Goal: Transaction & Acquisition: Purchase product/service

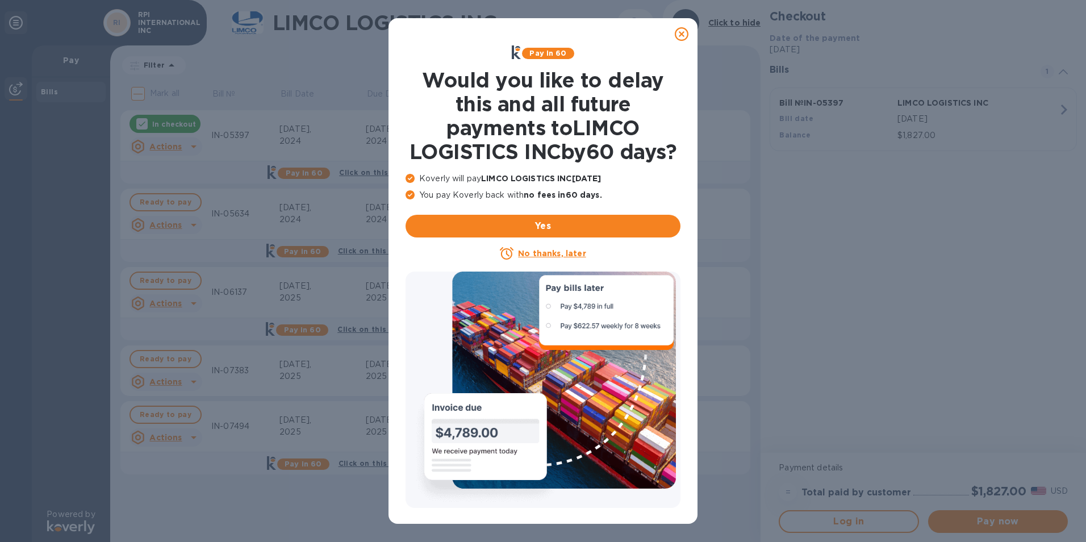
click at [682, 34] on icon at bounding box center [682, 34] width 14 height 14
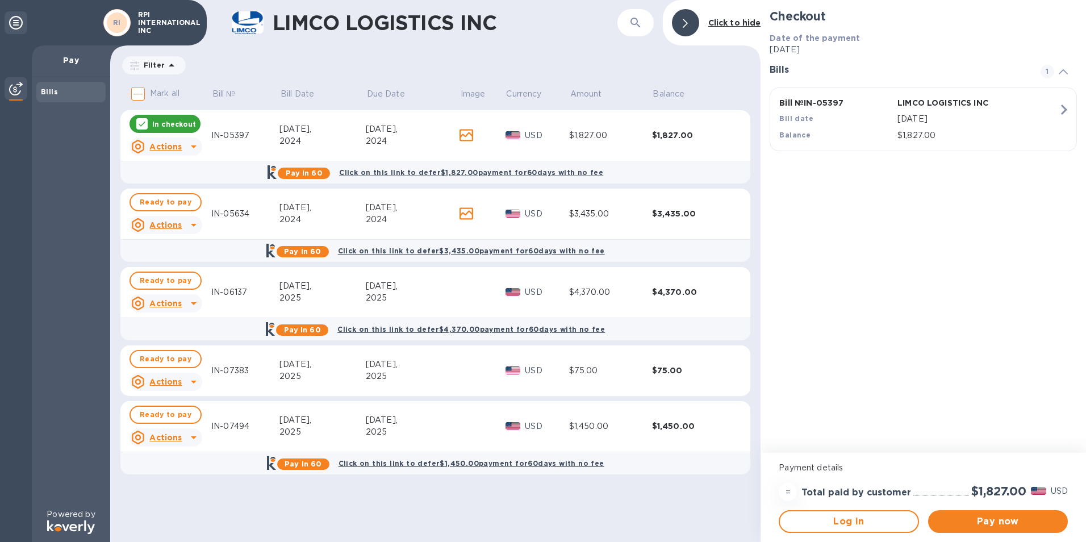
click at [141, 123] on icon at bounding box center [141, 123] width 9 height 9
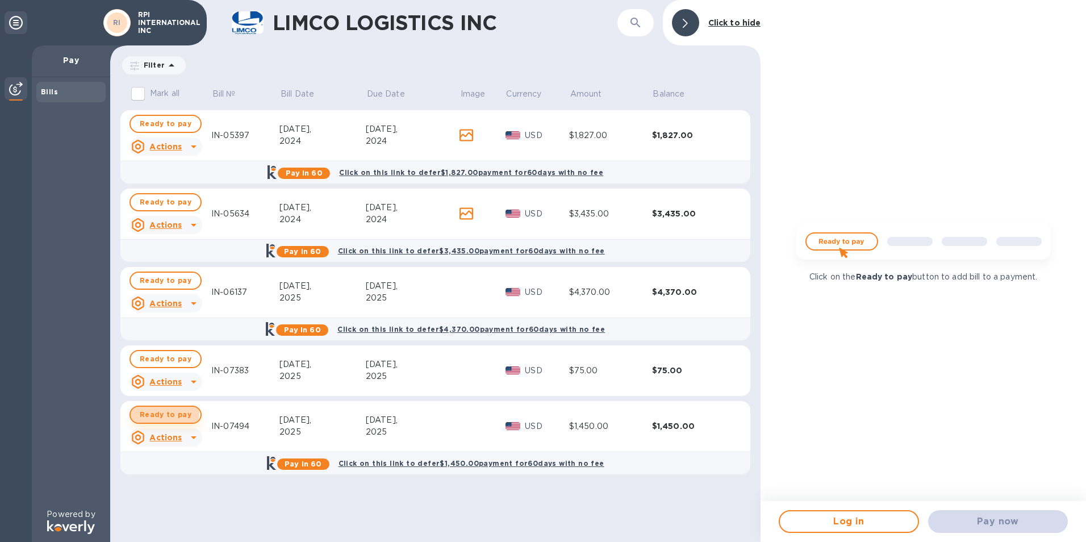
click at [157, 412] on span "Ready to pay" at bounding box center [166, 415] width 52 height 14
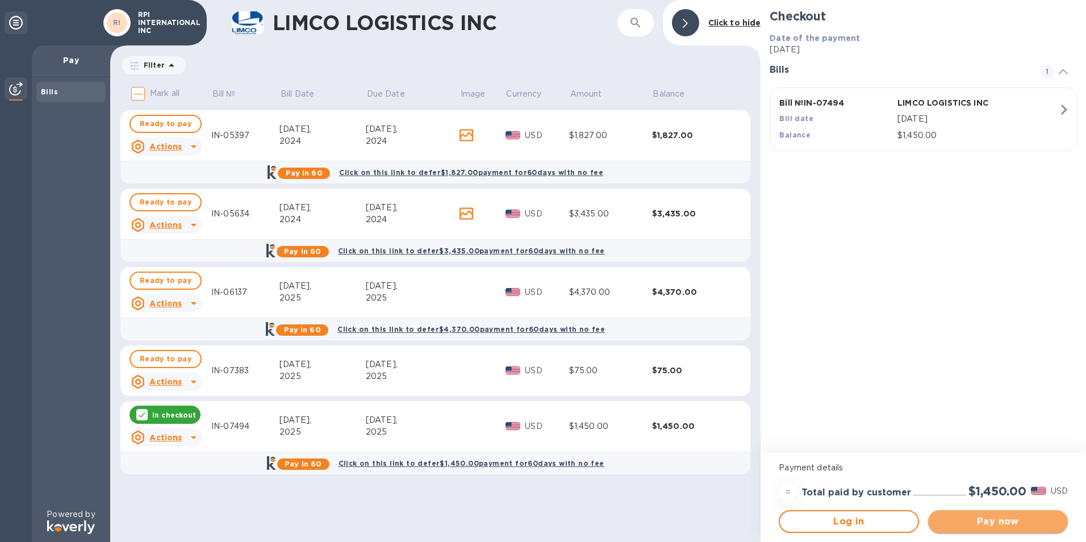
click at [1016, 517] on span "Pay now" at bounding box center [998, 521] width 122 height 14
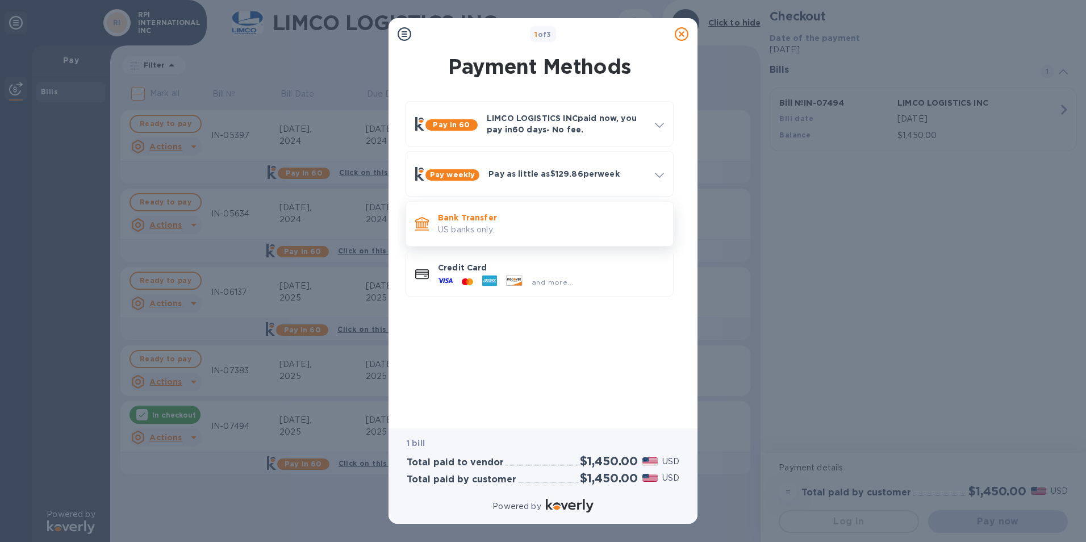
click at [471, 228] on p "US banks only." at bounding box center [551, 230] width 226 height 12
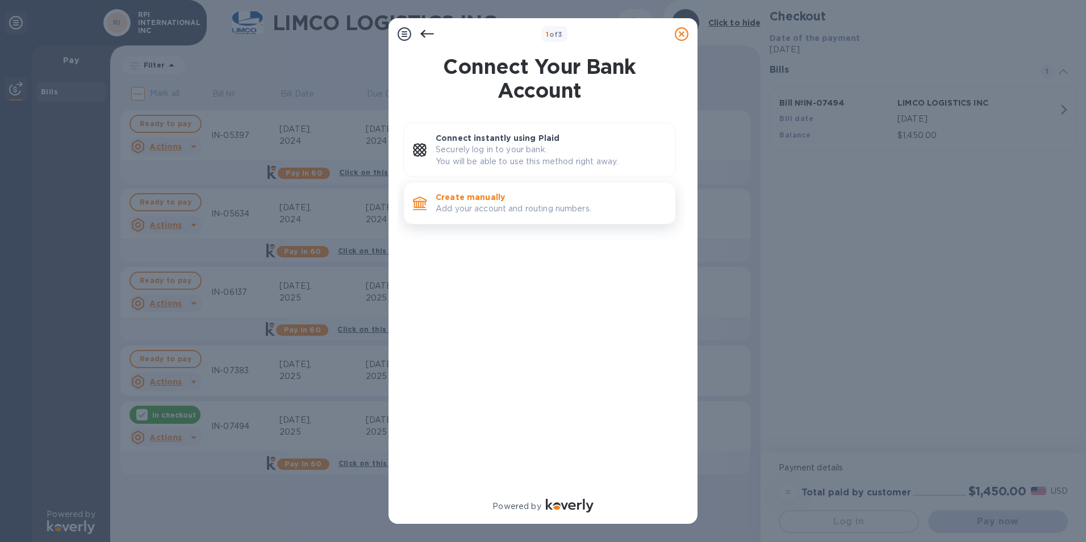
click at [501, 194] on p "Create manually" at bounding box center [550, 196] width 231 height 11
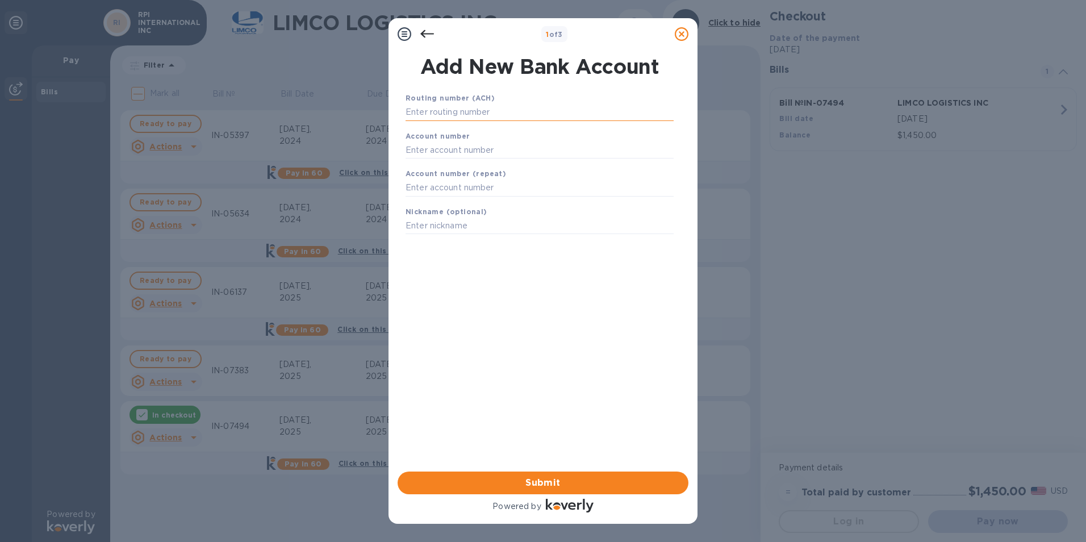
click at [462, 112] on input "text" at bounding box center [539, 112] width 268 height 17
type input "111000753"
type input "1881759375"
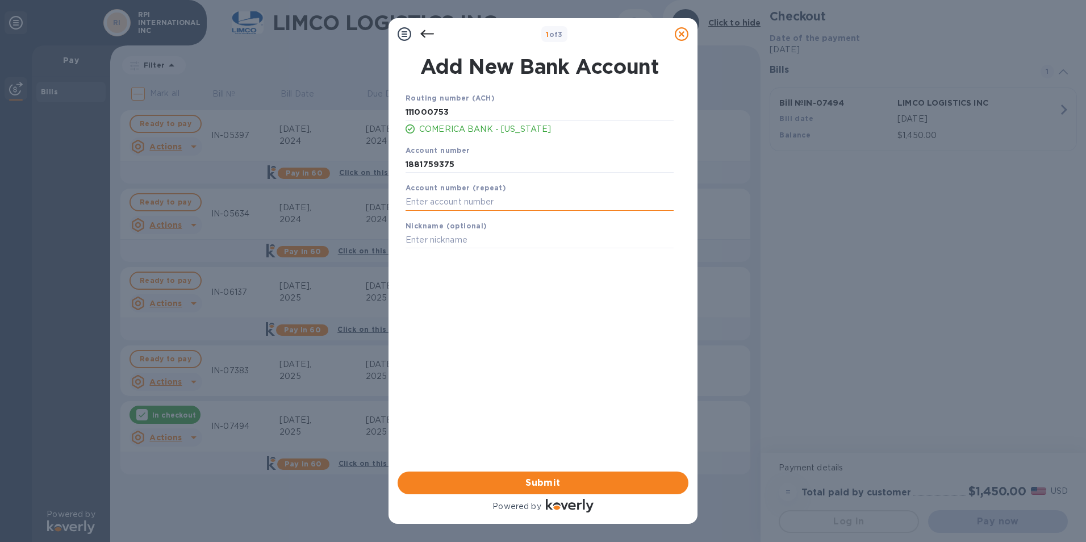
click at [459, 204] on input "text" at bounding box center [539, 202] width 268 height 17
type input "1881759375"
type input "RPI INTERNATIONAL"
click at [551, 479] on span "Submit" at bounding box center [543, 483] width 273 height 14
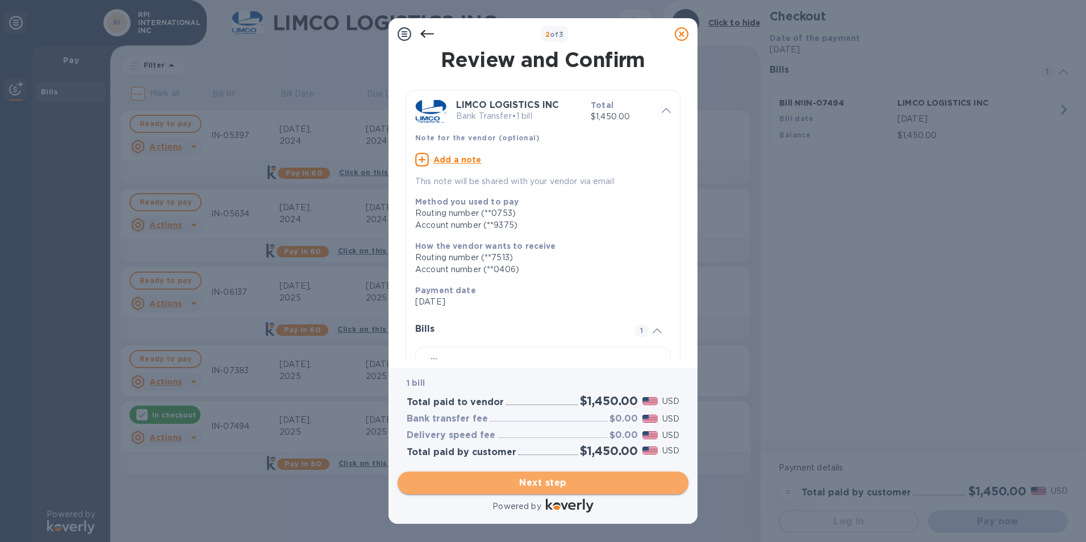
click at [543, 480] on span "Next step" at bounding box center [543, 483] width 273 height 14
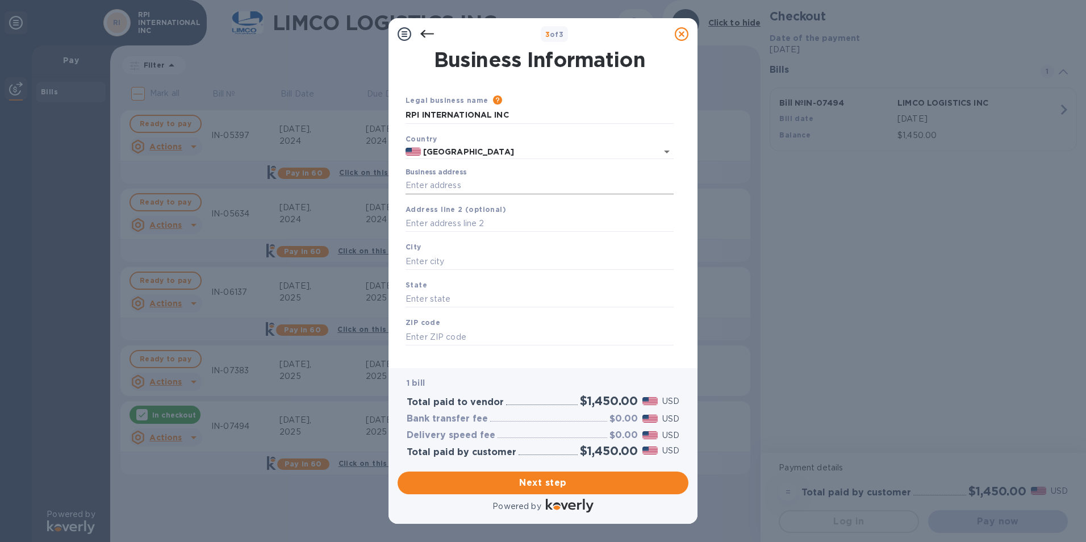
click at [431, 186] on input "Business address" at bounding box center [539, 185] width 268 height 17
type input "1880 SOUTH DAIRY ASHFORD"
click at [534, 220] on input "text" at bounding box center [539, 223] width 268 height 17
type input "ROOM NO 108A"
type input "[GEOGRAPHIC_DATA]"
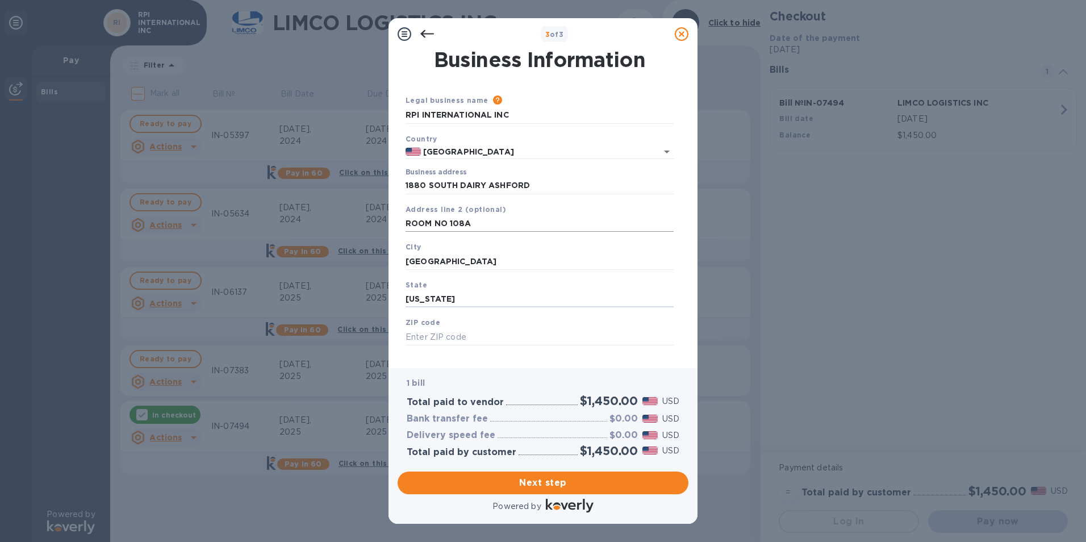
type input "[US_STATE]"
type input "77077"
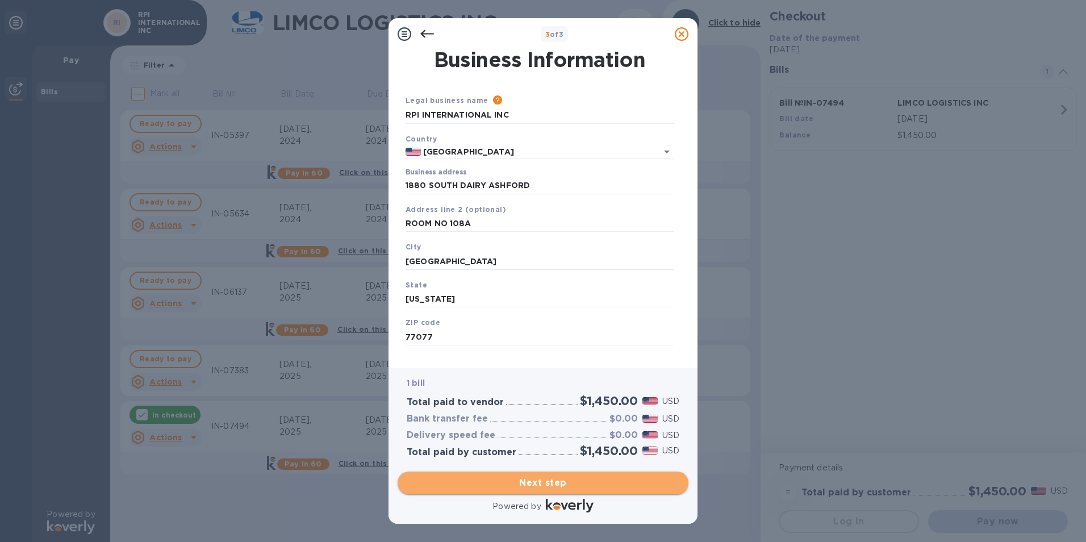
click at [558, 483] on span "Next step" at bounding box center [543, 483] width 273 height 14
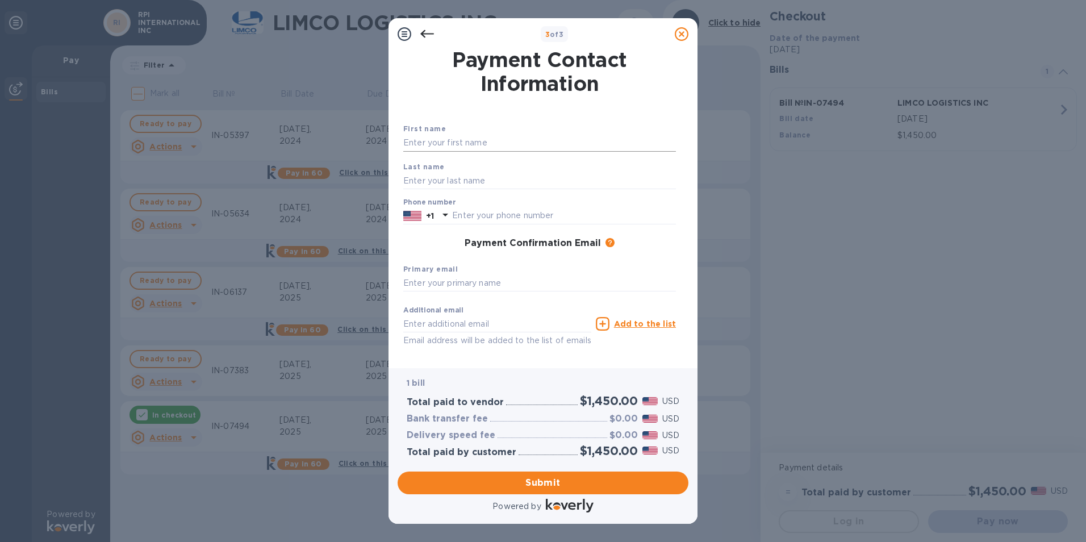
click at [462, 145] on input "text" at bounding box center [539, 143] width 273 height 17
type input "Gopal"
type input "Agarwal"
type input "8328590979"
type input "[EMAIL_ADDRESS][DOMAIN_NAME]"
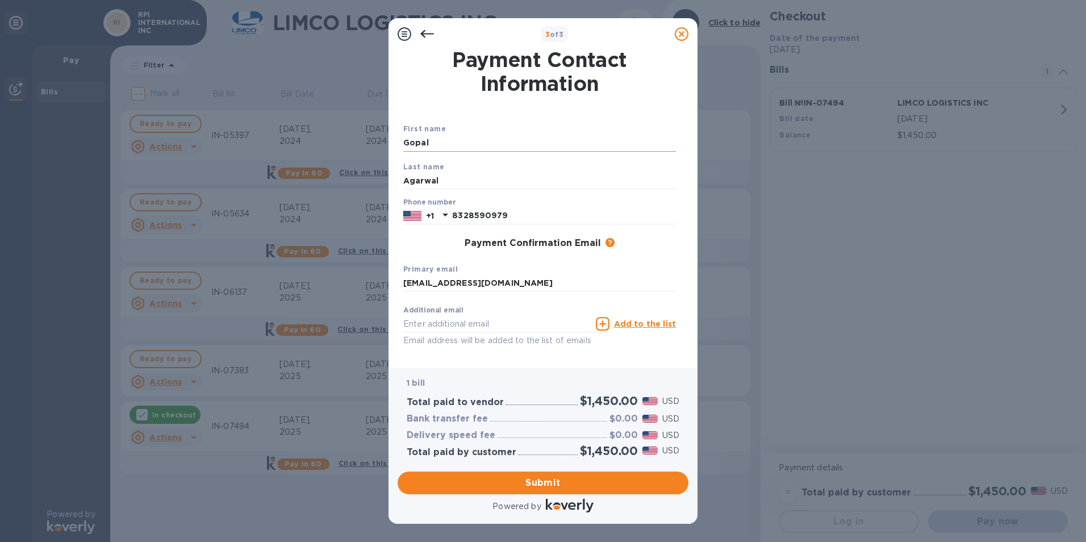
type input "[EMAIL_ADDRESS][DOMAIN_NAME]"
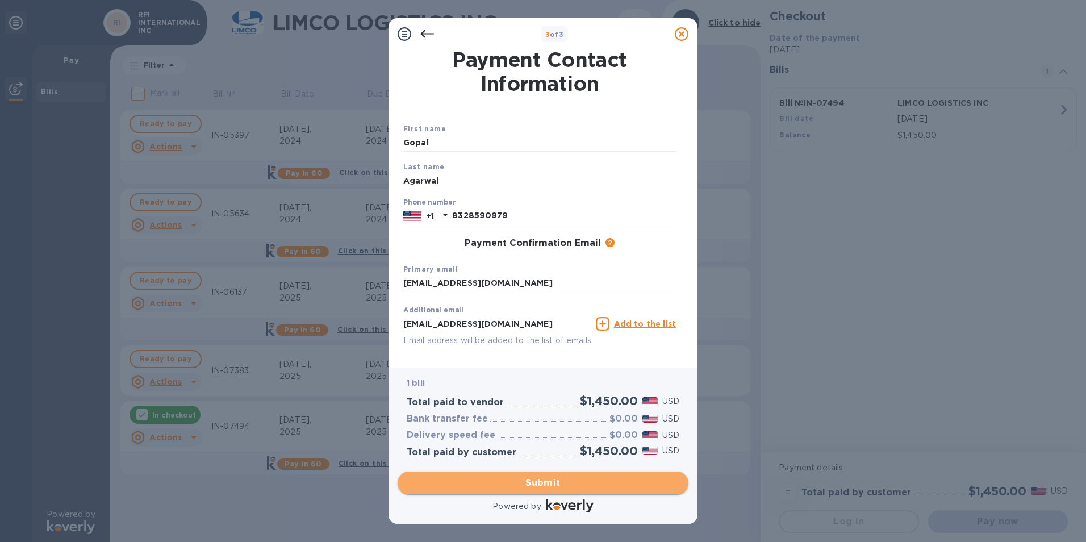
click at [558, 484] on span "Submit" at bounding box center [543, 483] width 273 height 14
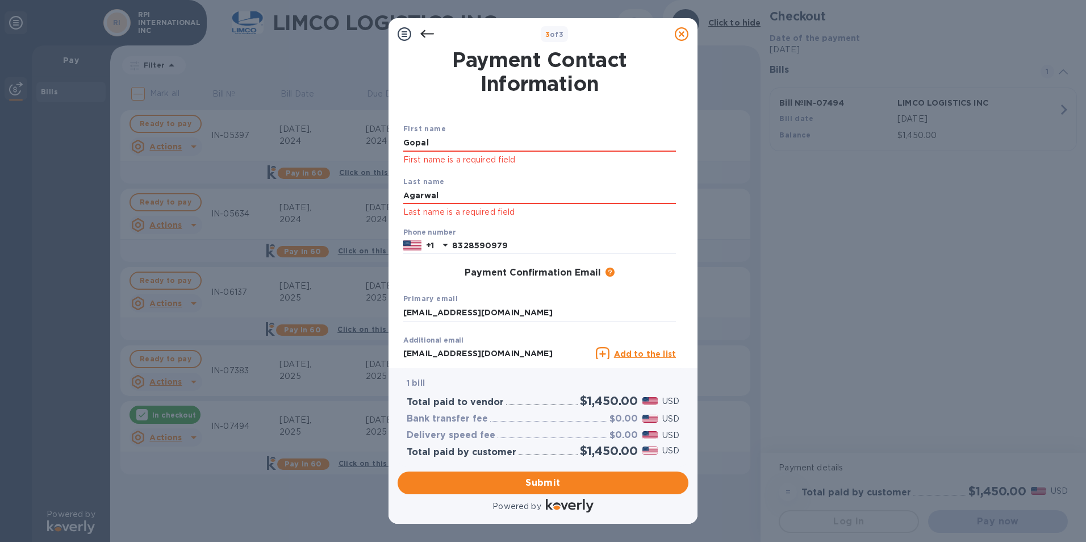
drag, startPoint x: 449, startPoint y: 145, endPoint x: 382, endPoint y: 151, distance: 67.2
click at [382, 151] on div "3 of 3 Payment Contact Information First name Gopal First name is a required fi…" at bounding box center [543, 271] width 1086 height 542
type input "GOPAL"
type input "AGARWAL"
type input "8328590979"
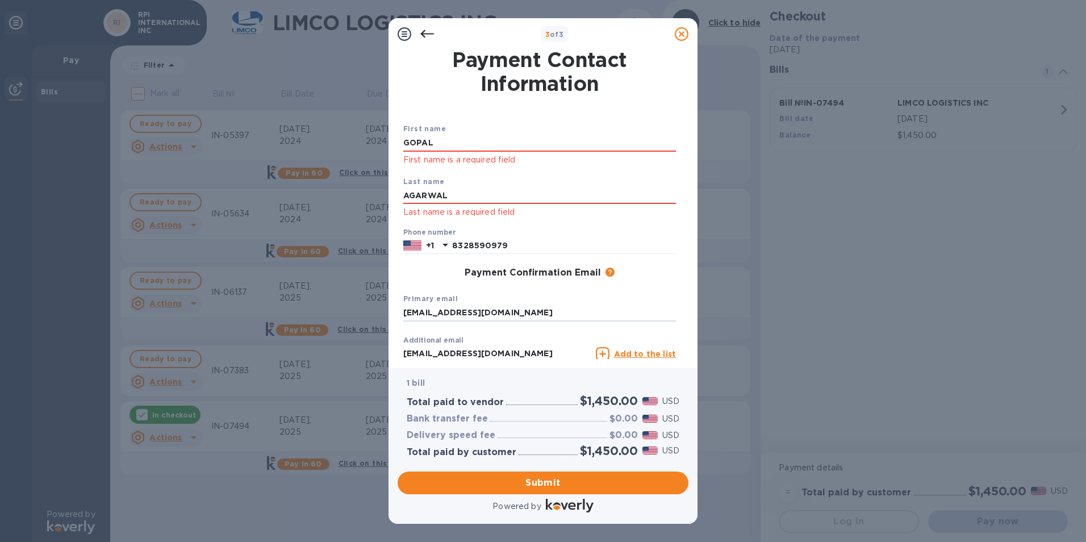
type input "[EMAIL_ADDRESS][DOMAIN_NAME]"
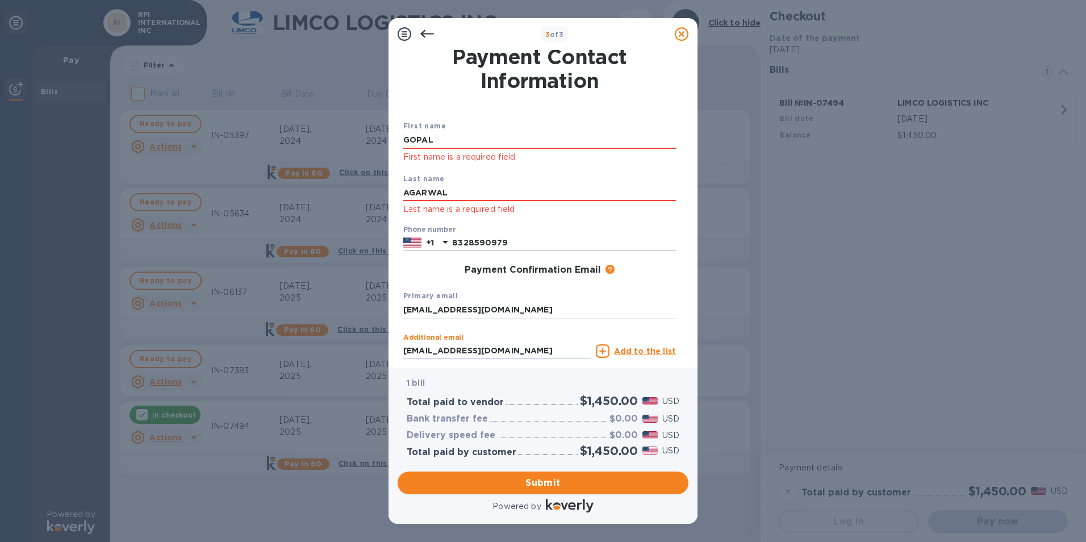
type input "[EMAIL_ADDRESS][DOMAIN_NAME]"
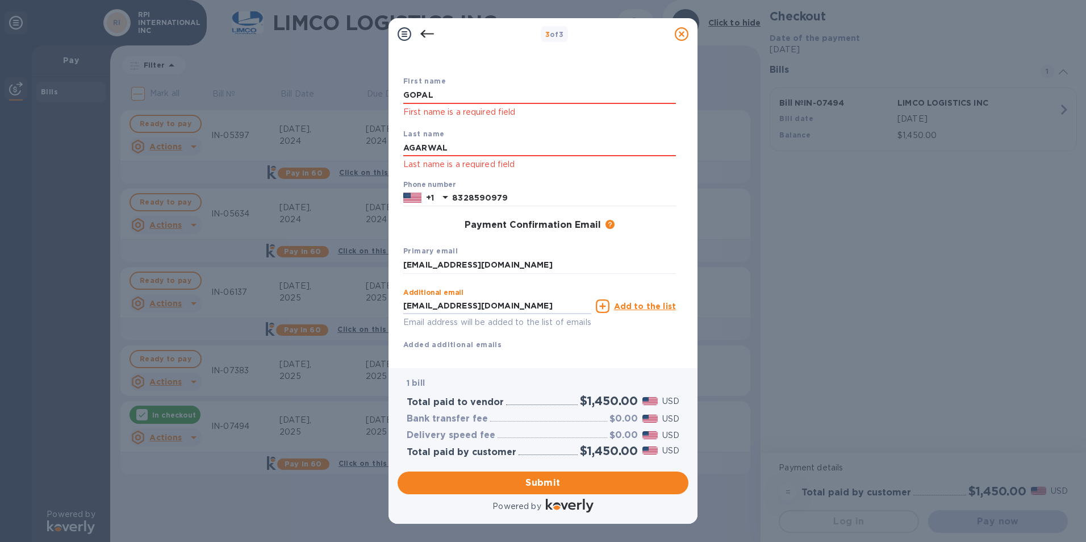
scroll to position [70, 0]
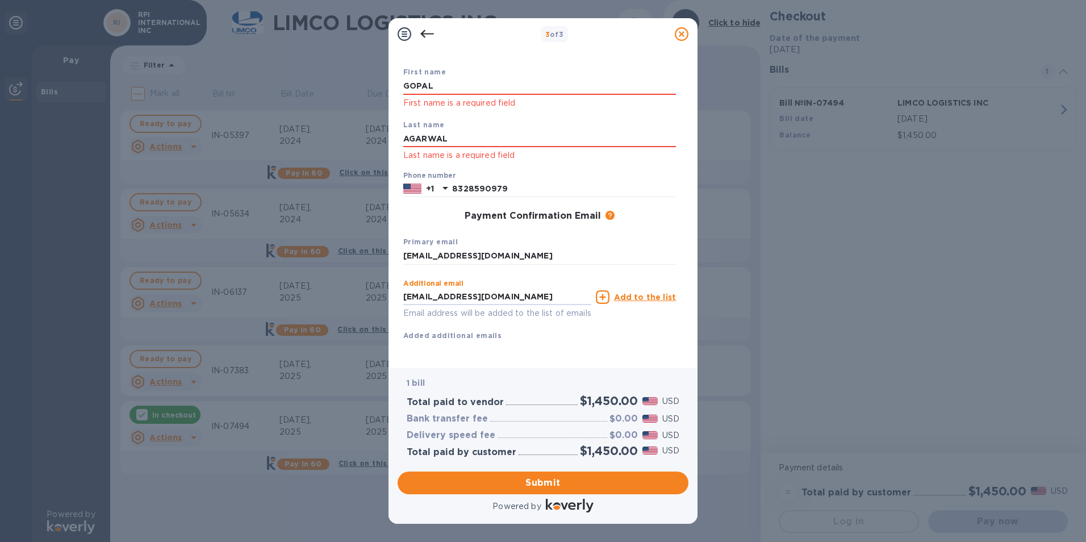
drag, startPoint x: 516, startPoint y: 349, endPoint x: 388, endPoint y: 354, distance: 128.4
click at [388, 354] on div "3 of 3 Payment Contact Information First name [PERSON_NAME] First name is a req…" at bounding box center [543, 271] width 1086 height 542
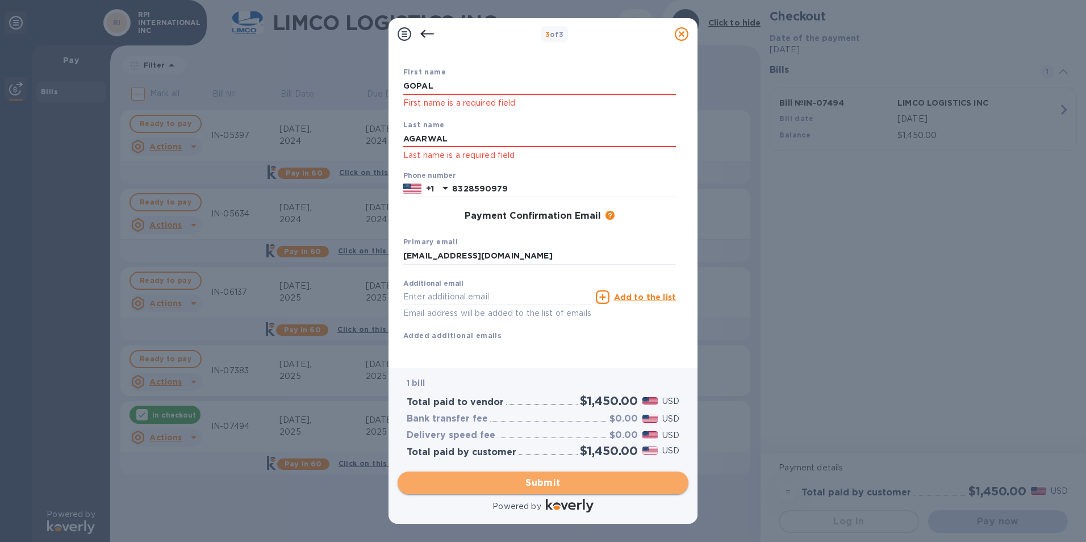
click at [583, 480] on span "Submit" at bounding box center [543, 483] width 273 height 14
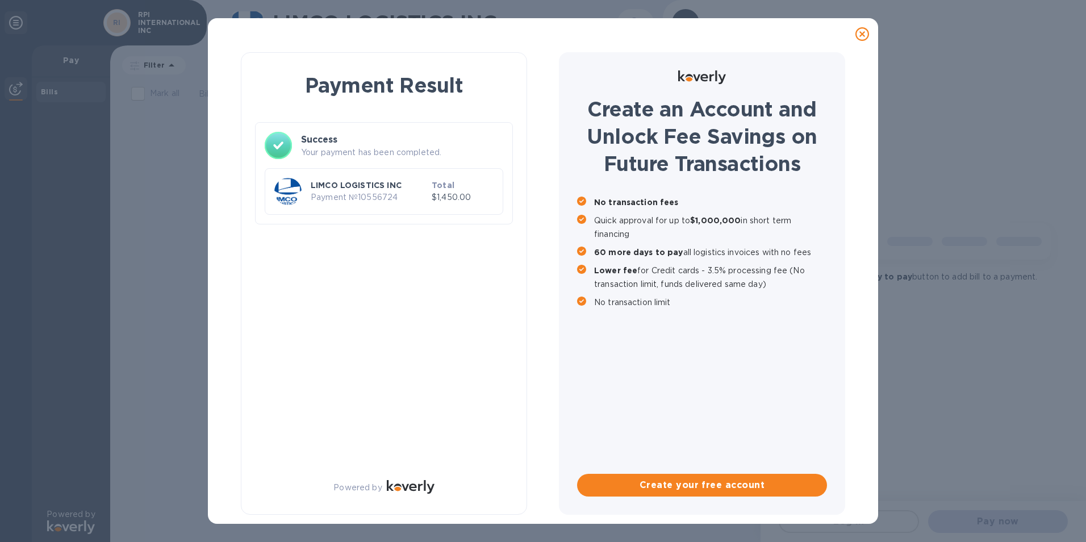
scroll to position [0, 0]
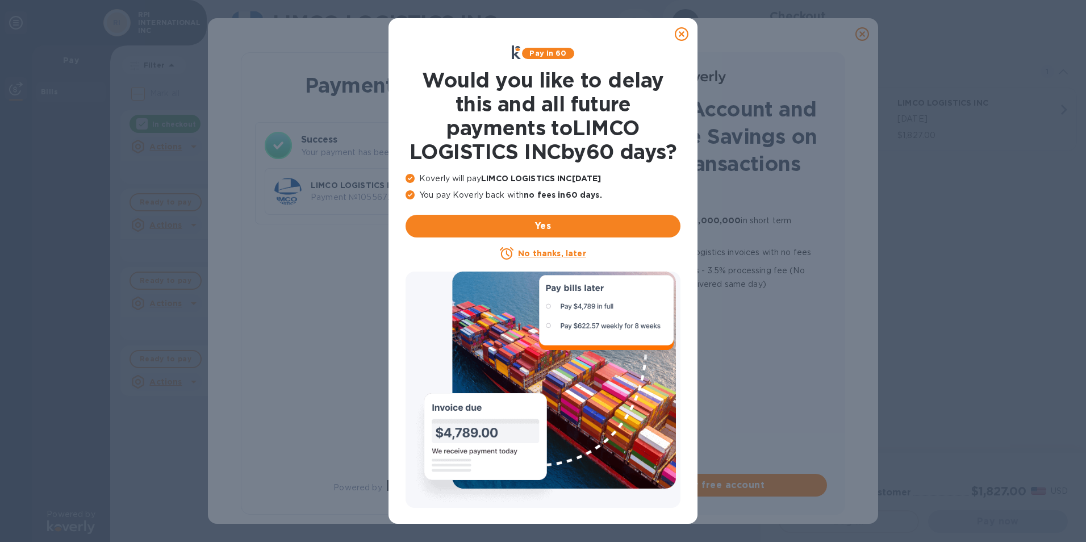
click at [679, 31] on icon at bounding box center [682, 34] width 14 height 14
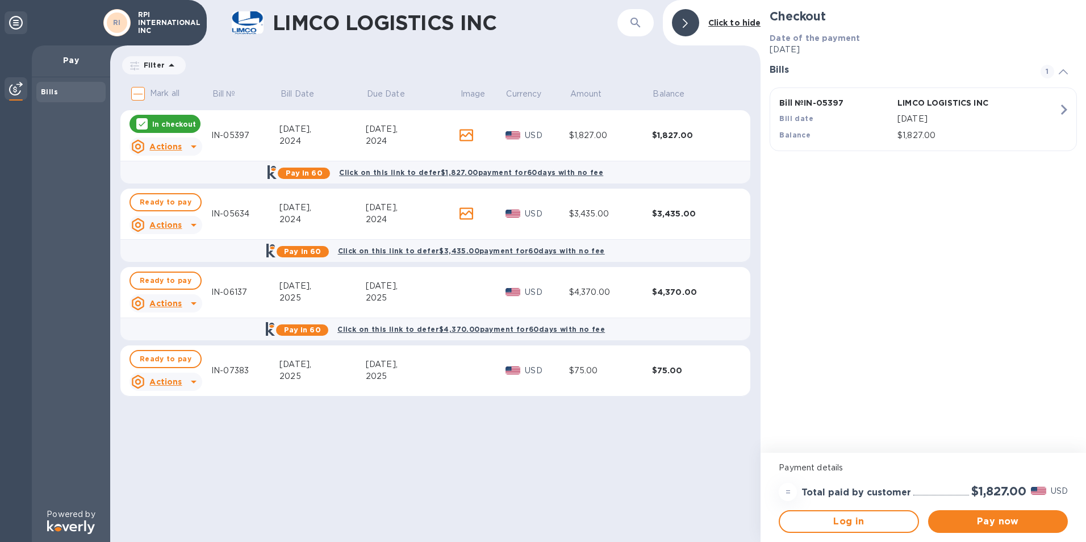
click at [143, 124] on icon at bounding box center [142, 124] width 7 height 5
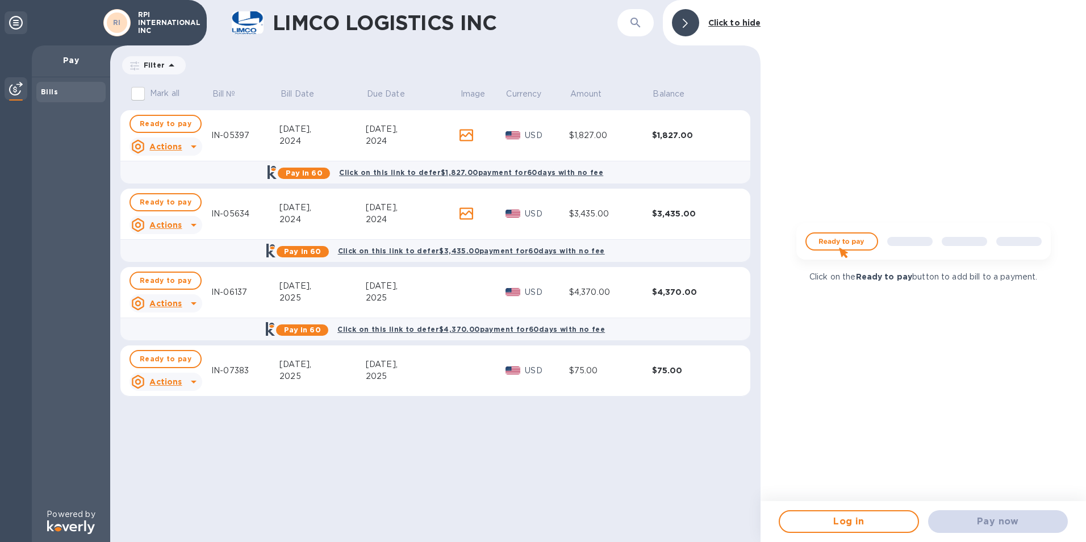
click at [171, 65] on icon at bounding box center [172, 65] width 14 height 14
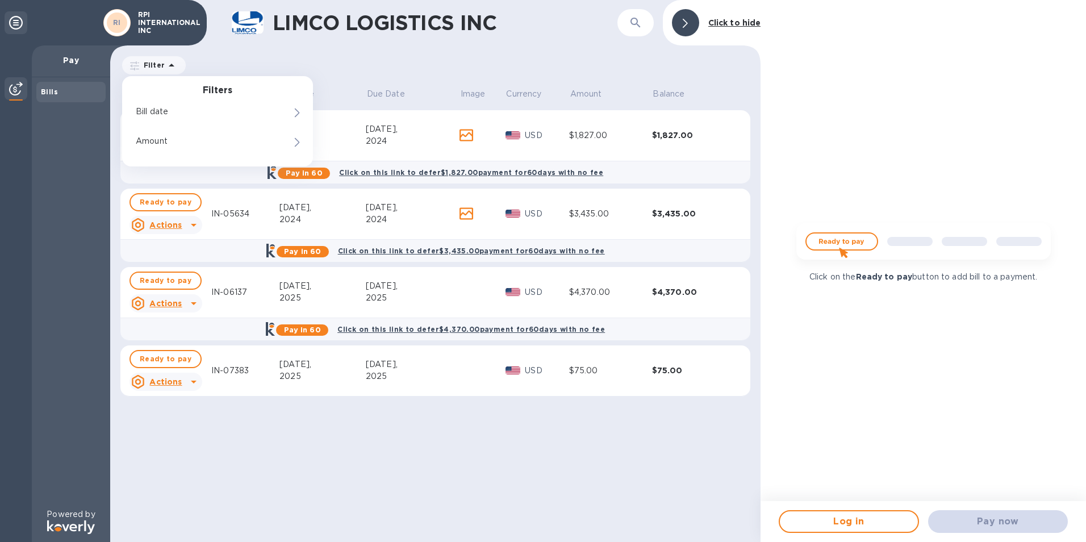
click at [171, 65] on icon at bounding box center [172, 65] width 14 height 14
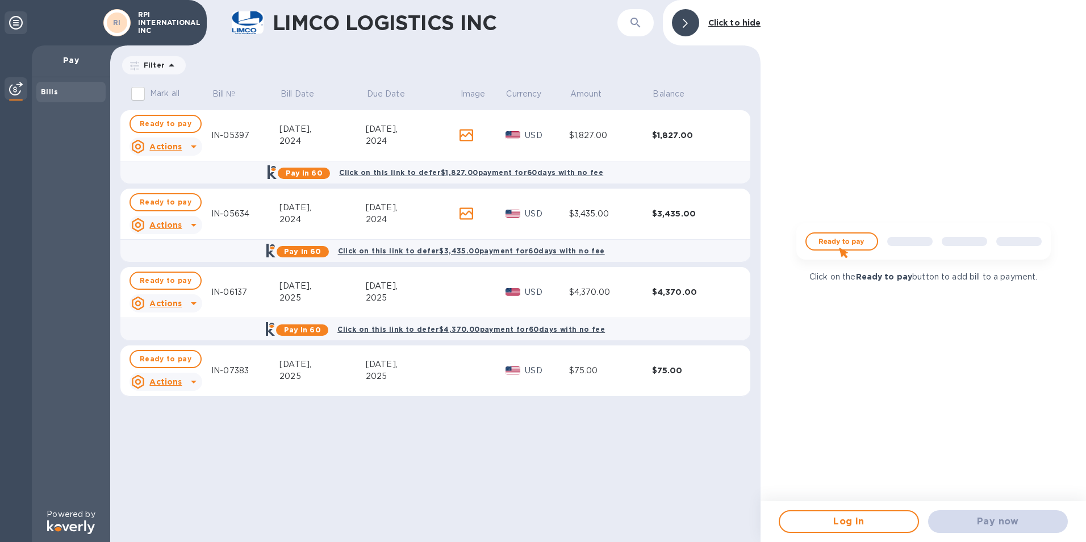
click at [329, 59] on div "Filter Amount" at bounding box center [435, 66] width 630 height 22
click at [73, 60] on p "Pay" at bounding box center [71, 60] width 60 height 11
